Goal: Obtain resource: Obtain resource

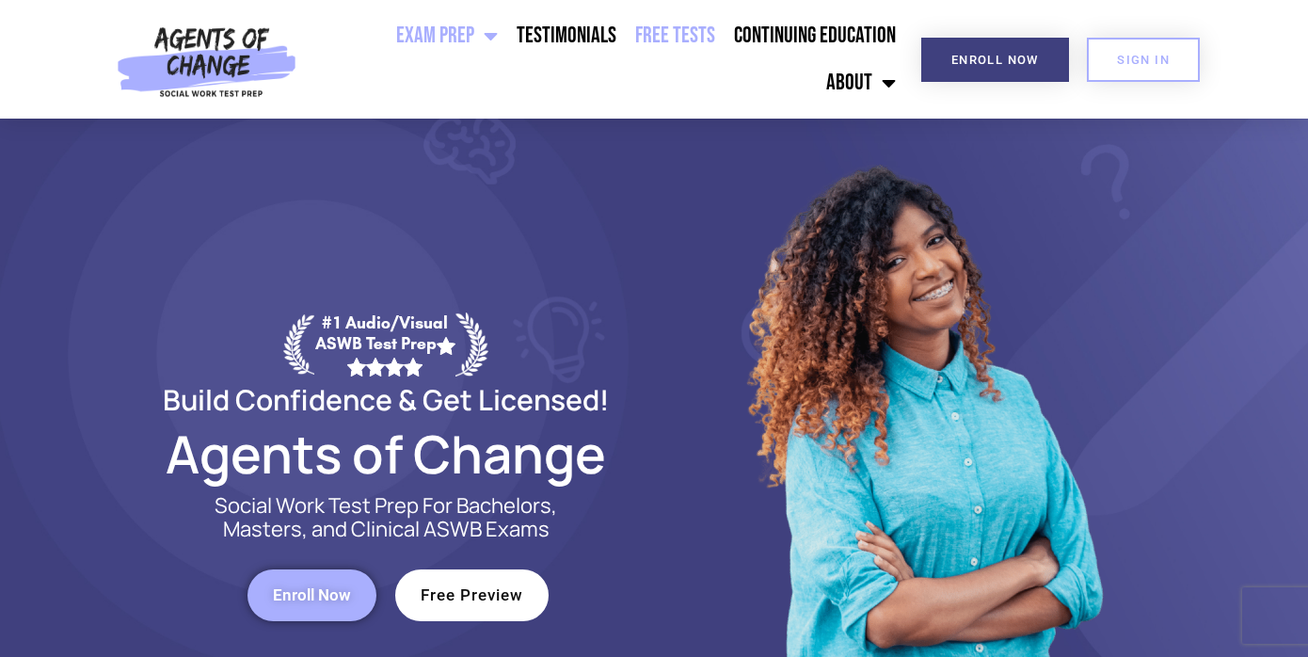
click at [626, 59] on link "Free Tests" at bounding box center [675, 35] width 99 height 47
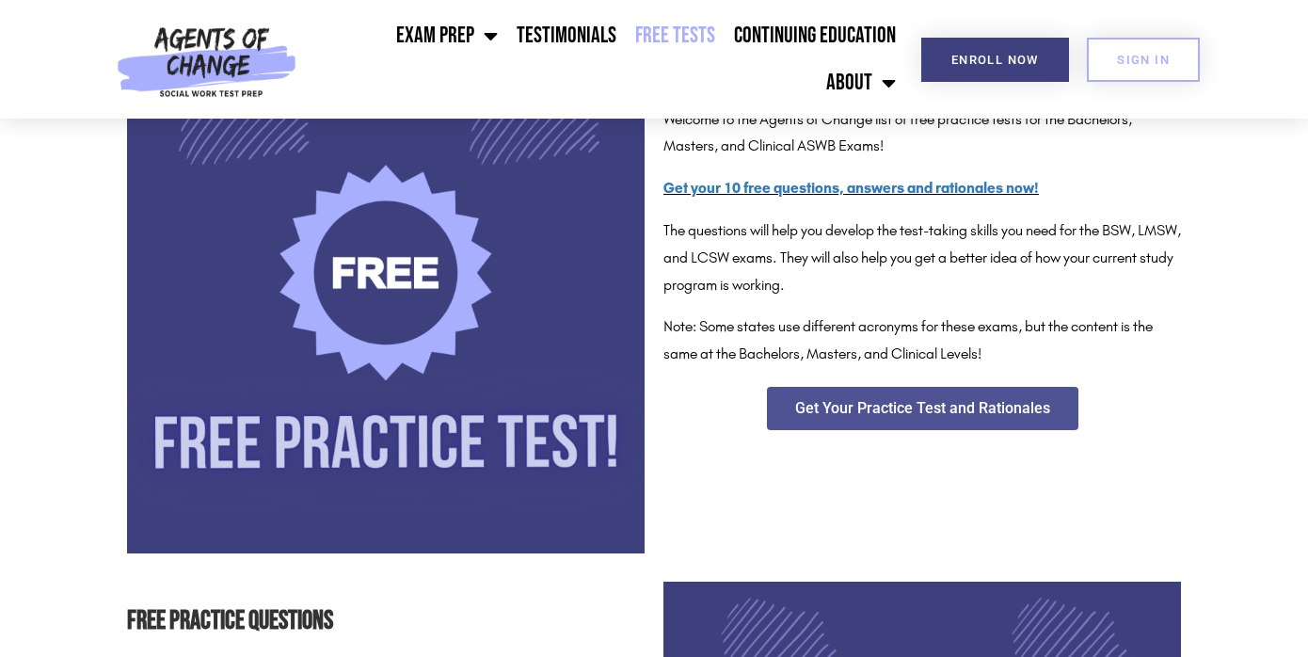
scroll to position [399, 0]
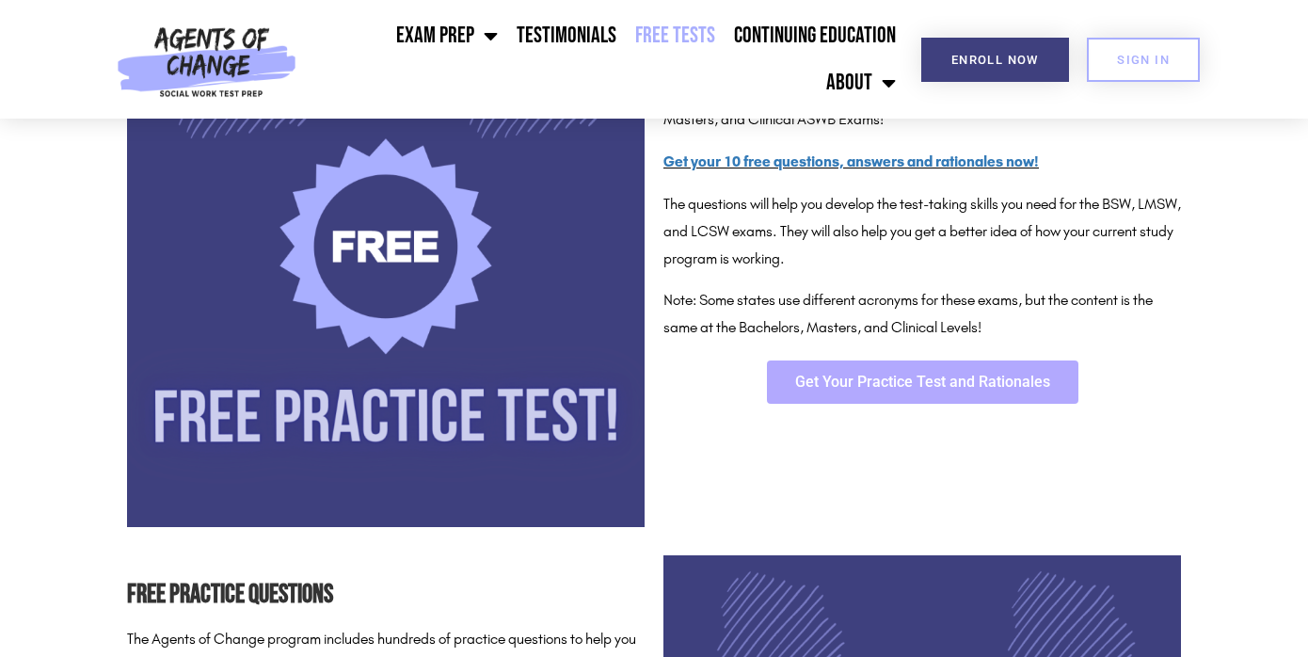
click at [885, 381] on span "Get Your Practice Test and Rationales" at bounding box center [922, 381] width 255 height 15
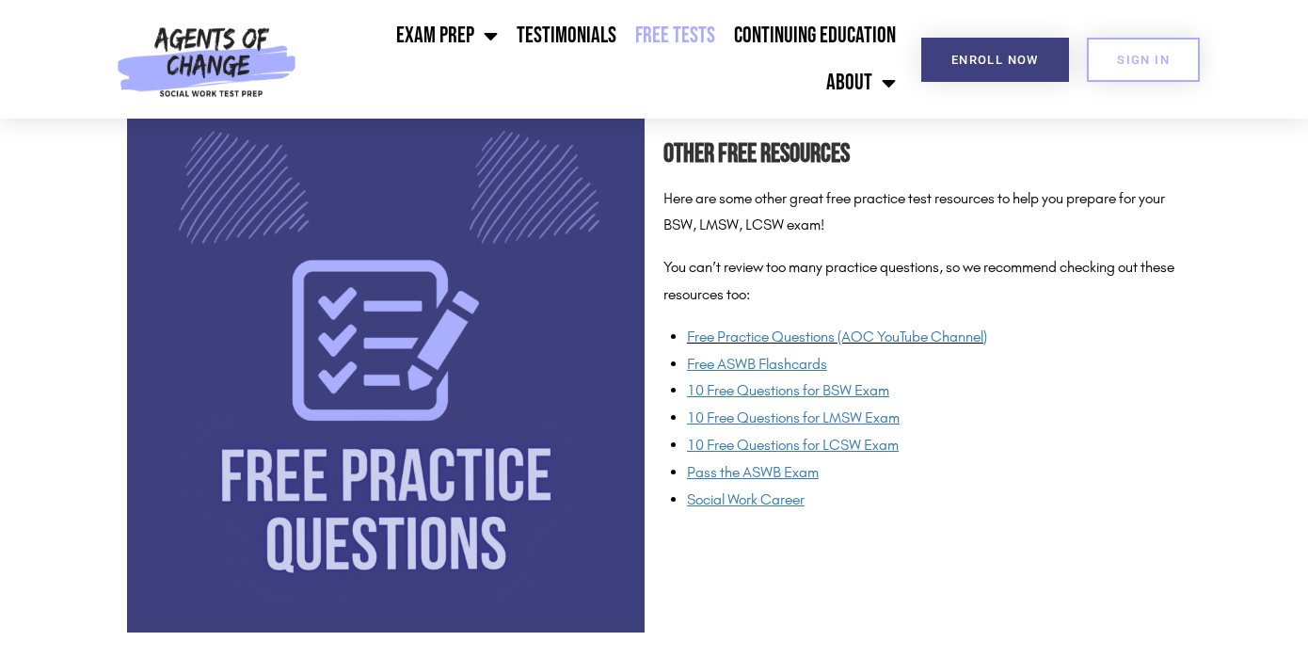
scroll to position [1410, 0]
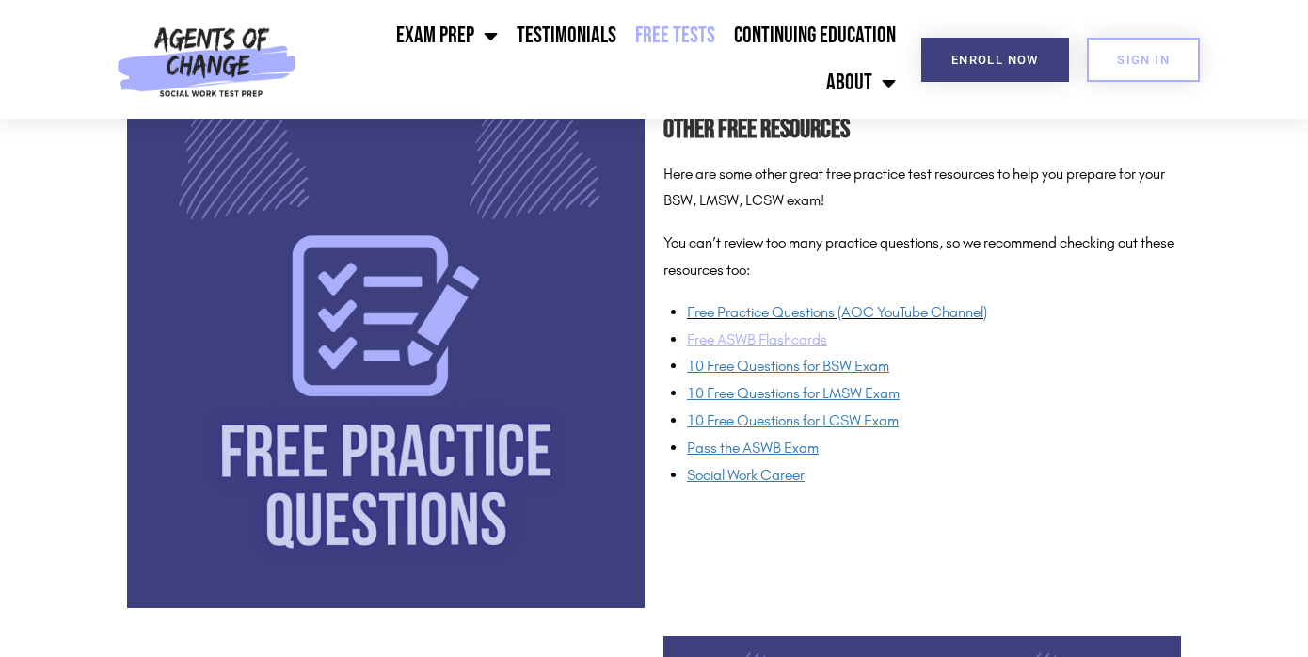
click at [762, 338] on u "Free ASWB Flashcards" at bounding box center [757, 339] width 140 height 18
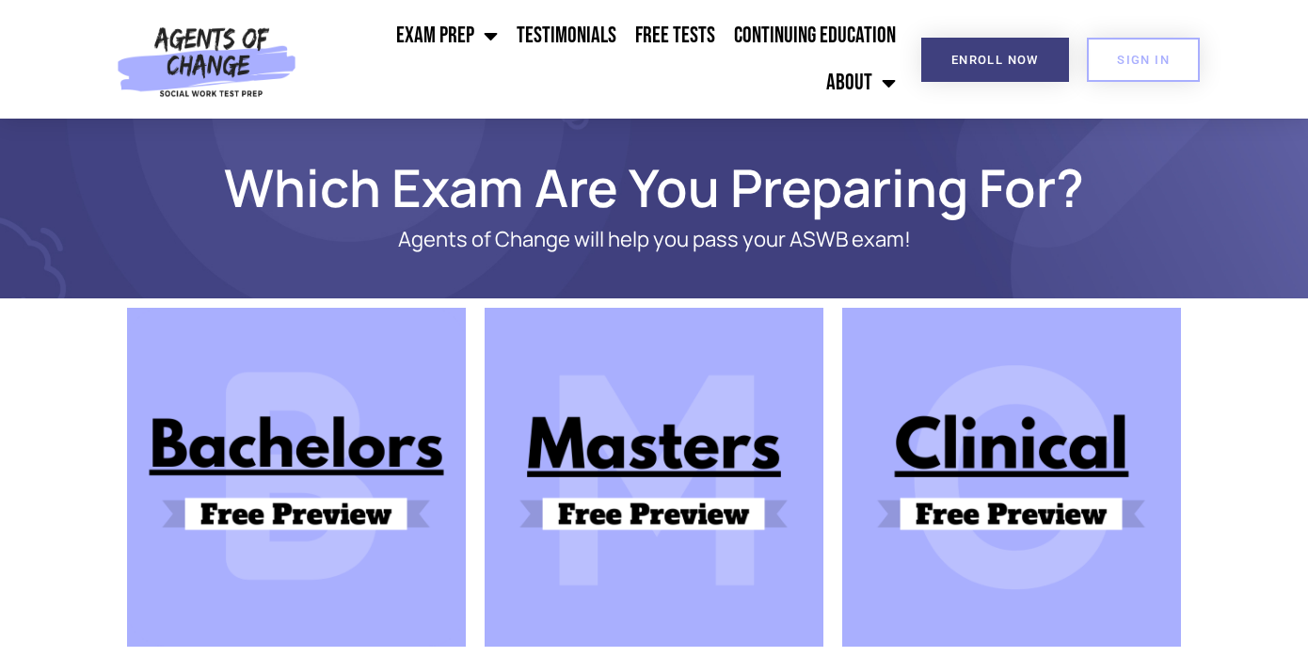
click at [681, 467] on img at bounding box center [654, 477] width 339 height 339
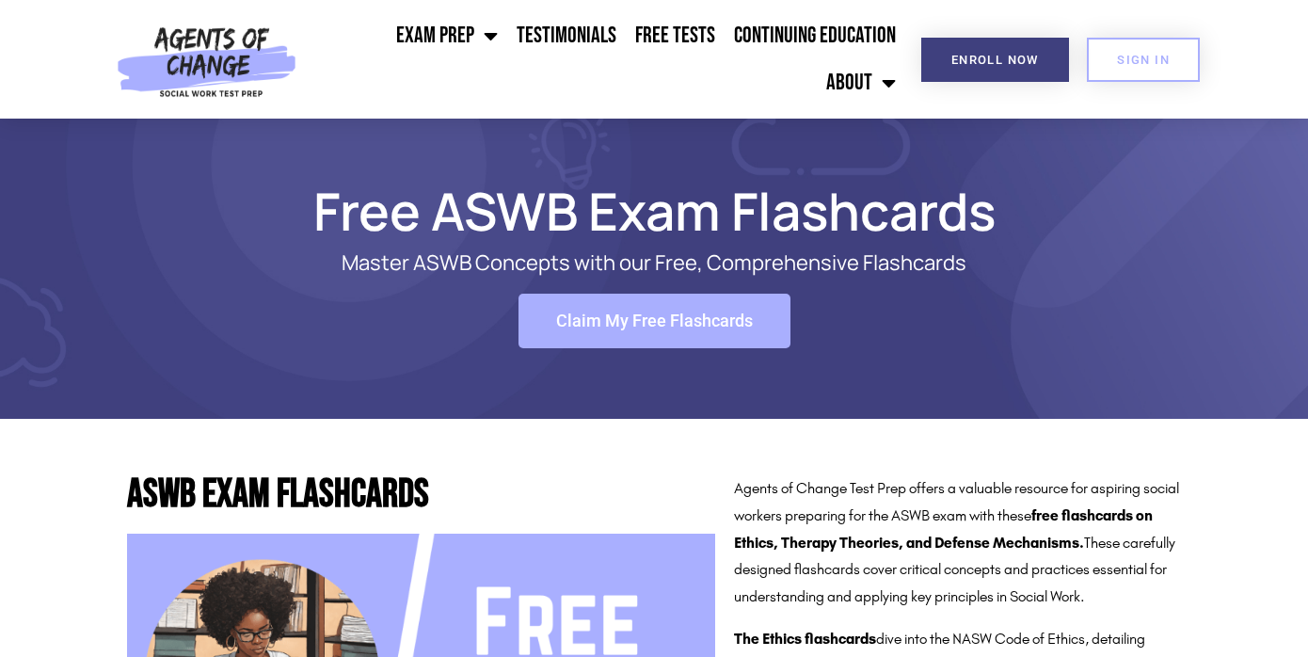
click at [686, 305] on link "Claim My Free Flashcards" at bounding box center [654, 321] width 272 height 55
